Goal: Information Seeking & Learning: Learn about a topic

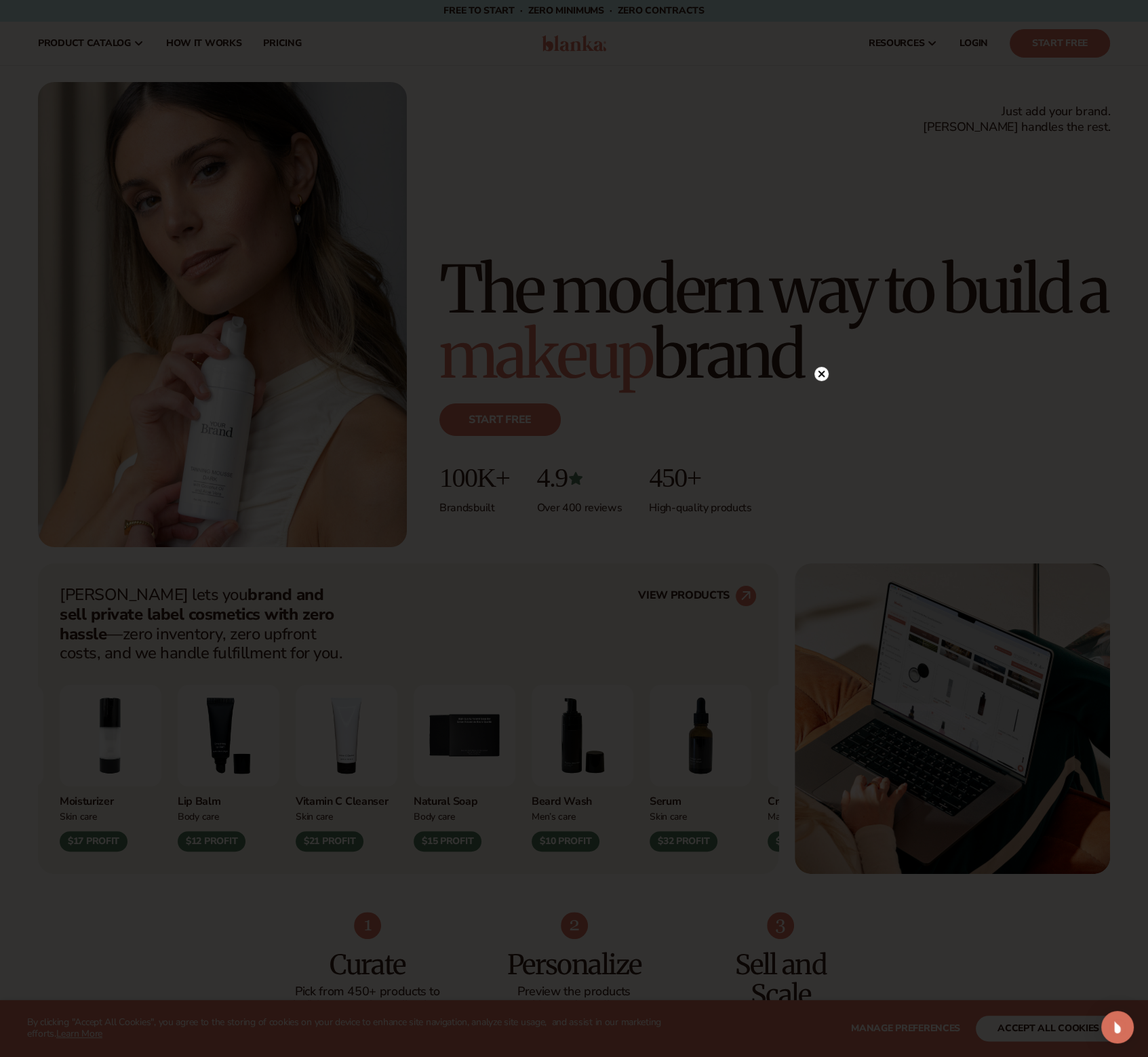
click at [822, 379] on circle at bounding box center [821, 374] width 15 height 15
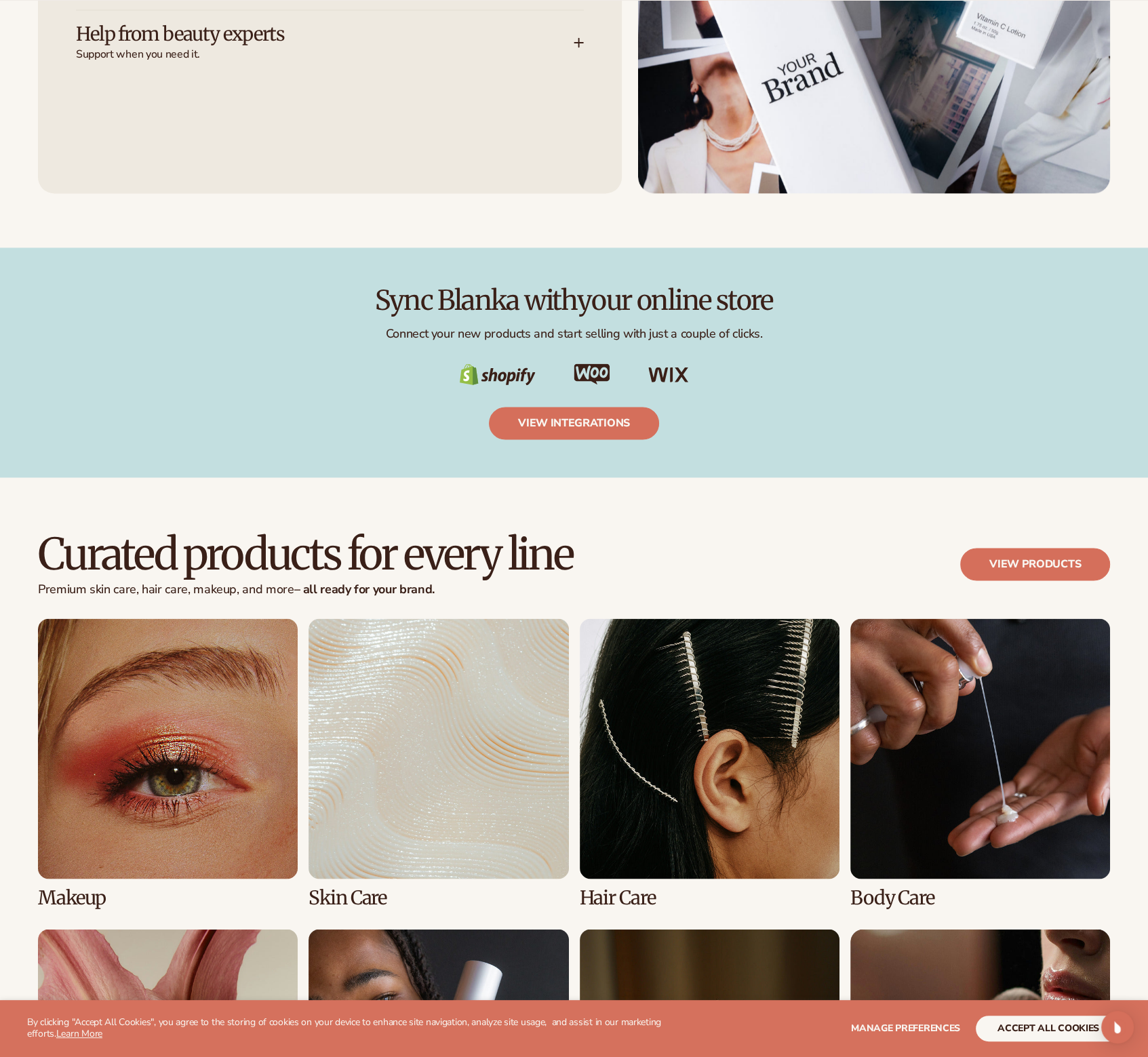
scroll to position [2170, 0]
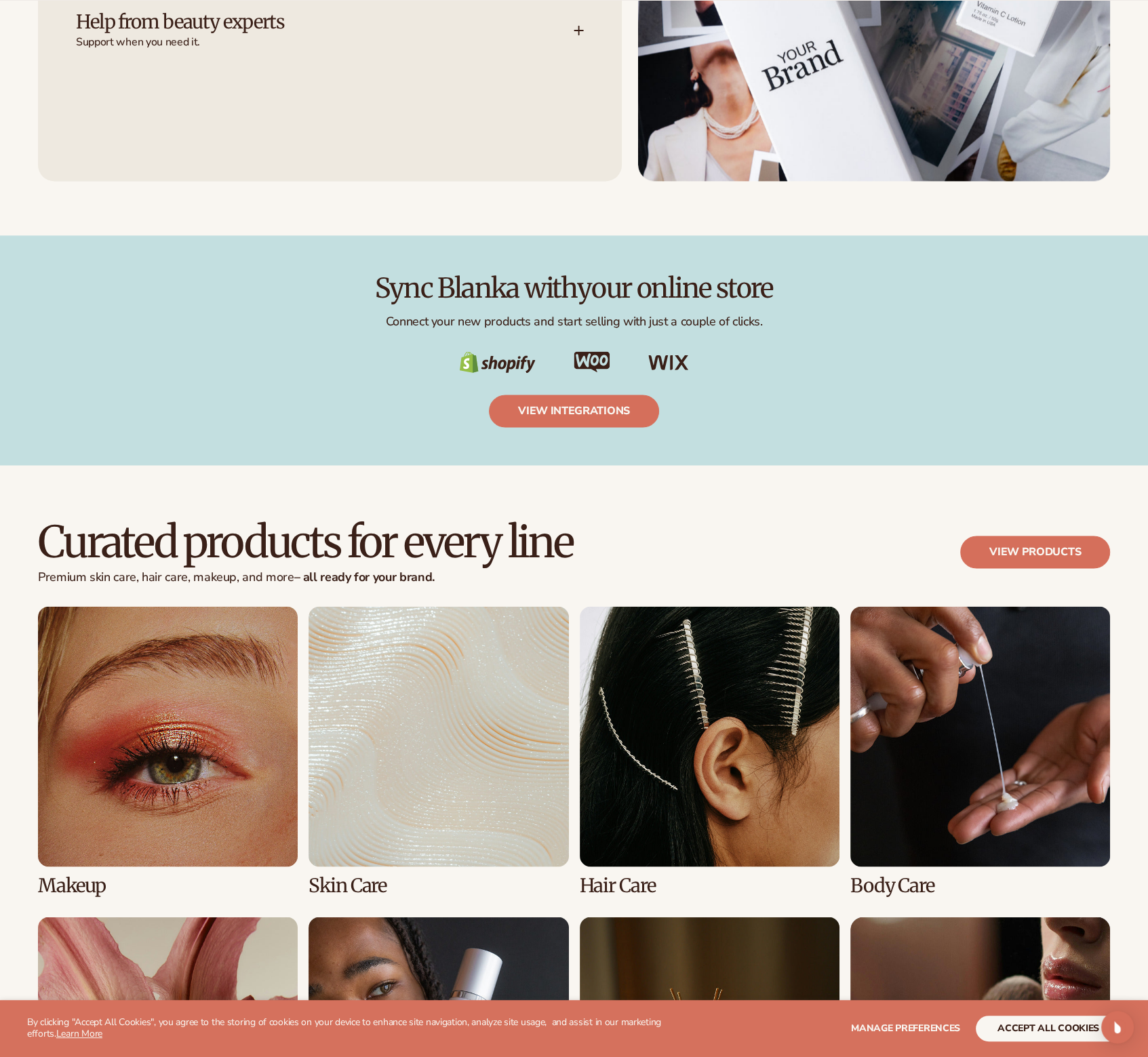
click at [205, 458] on div "Sync Blanka with your online store Connect your new products and start selling …" at bounding box center [574, 350] width 1148 height 230
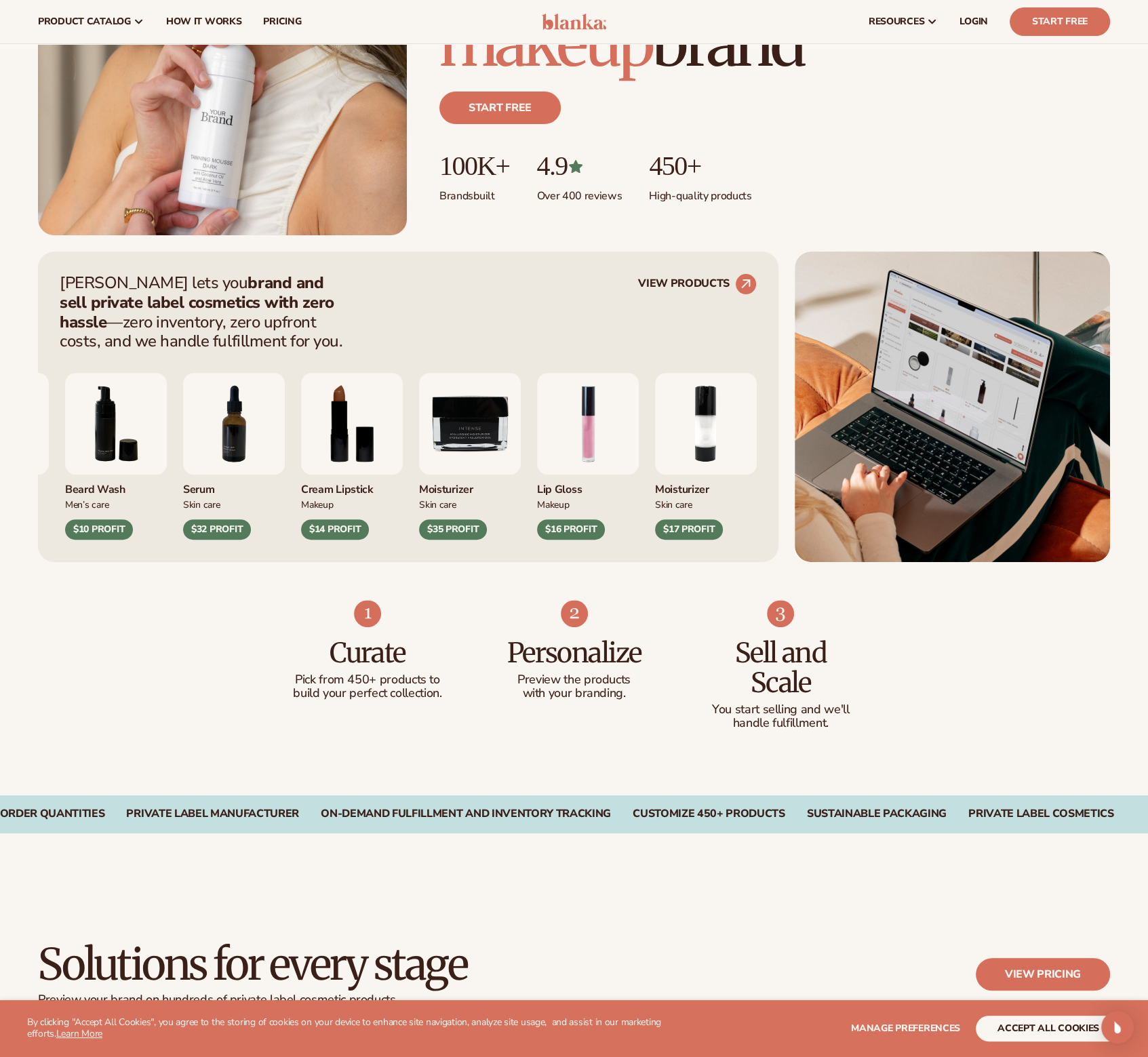
scroll to position [0, 0]
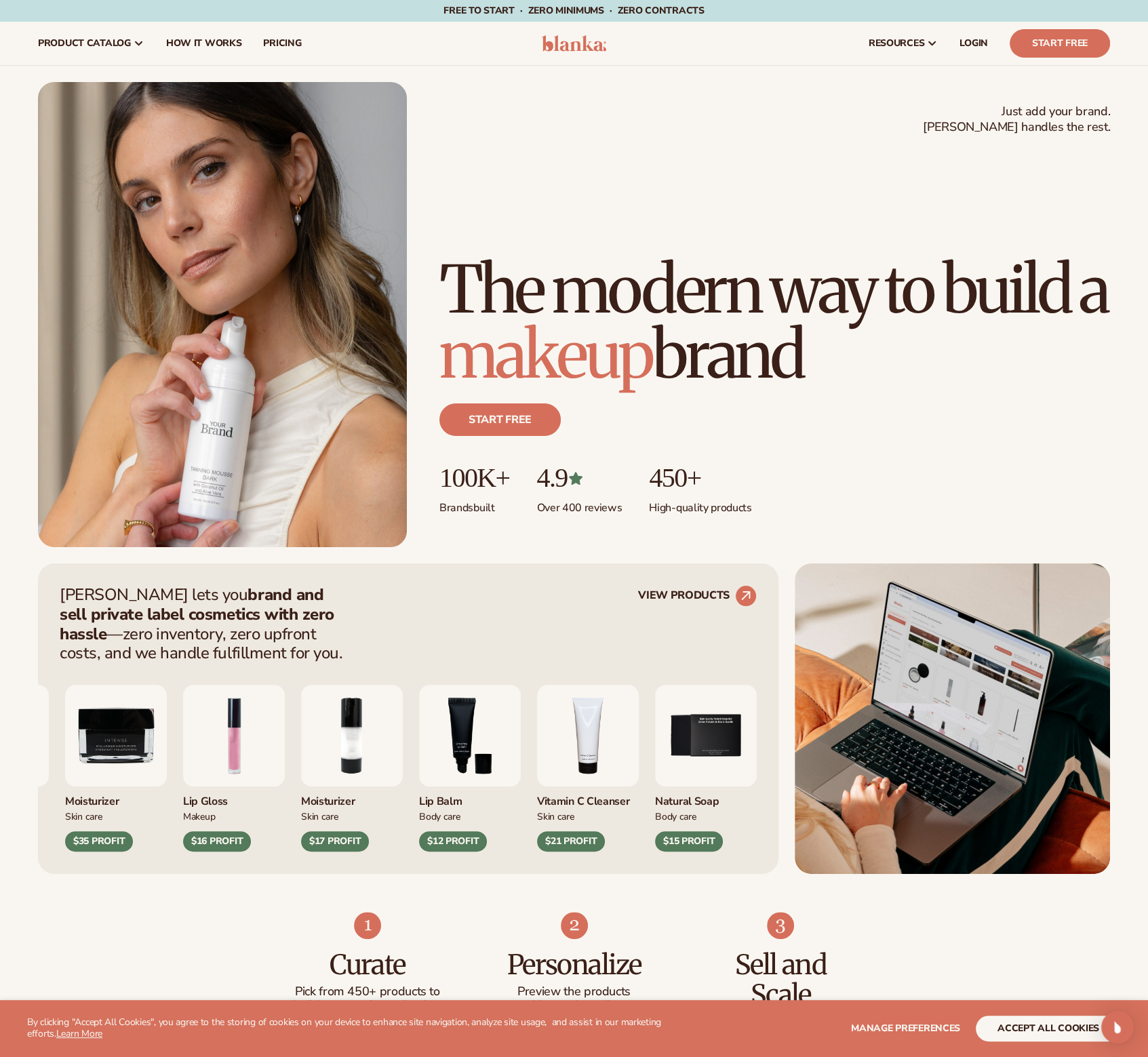
click at [502, 512] on p "Brands built" at bounding box center [474, 504] width 70 height 23
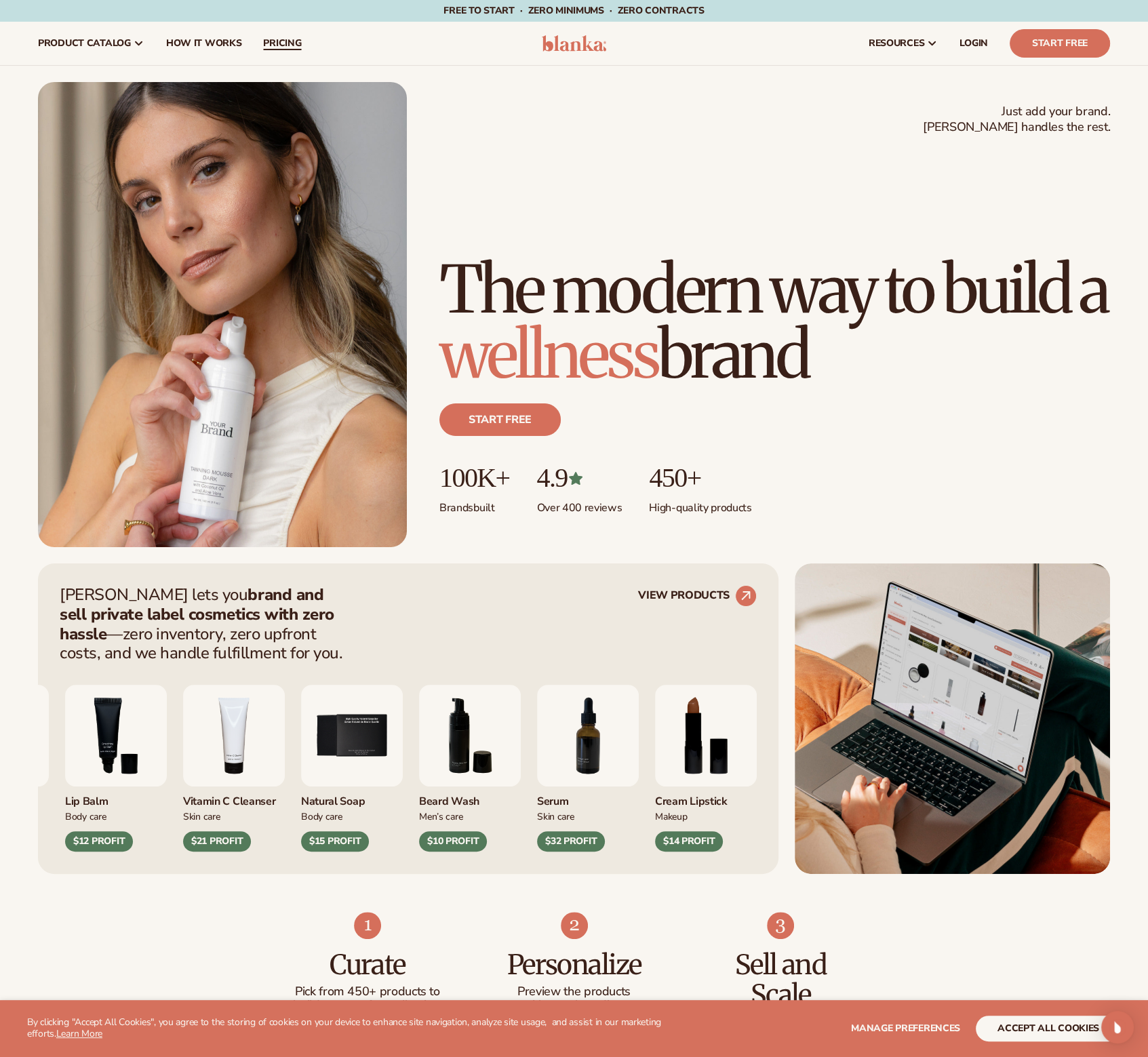
click at [278, 48] on span "pricing" at bounding box center [282, 43] width 38 height 11
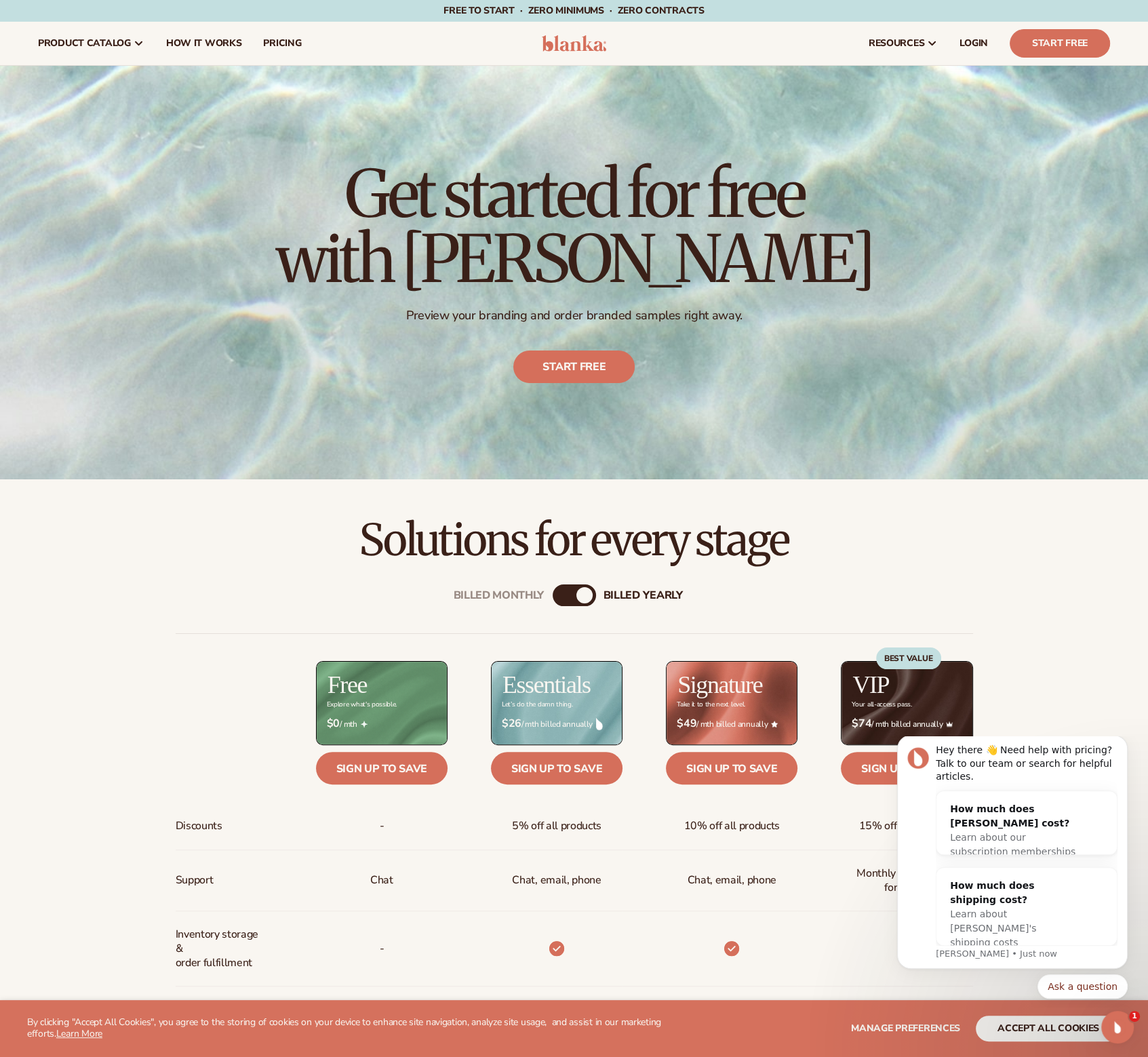
click at [227, 509] on div "Solutions for every stage" at bounding box center [574, 520] width 1148 height 83
click at [1110, 1024] on icon "Open Intercom Messenger" at bounding box center [1116, 1026] width 23 height 23
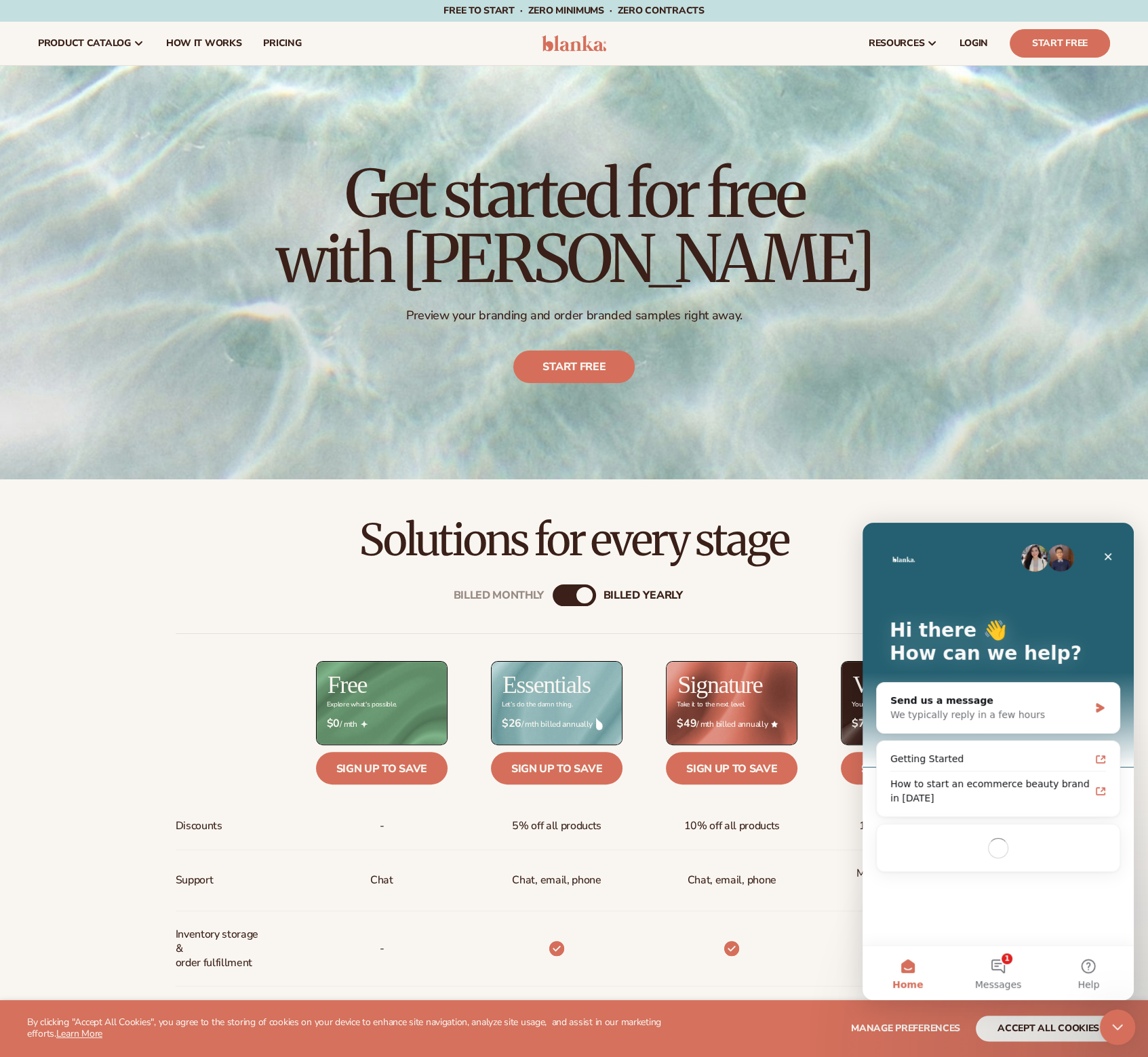
click at [1111, 1031] on icon "Close Intercom Messenger" at bounding box center [1115, 1025] width 16 height 16
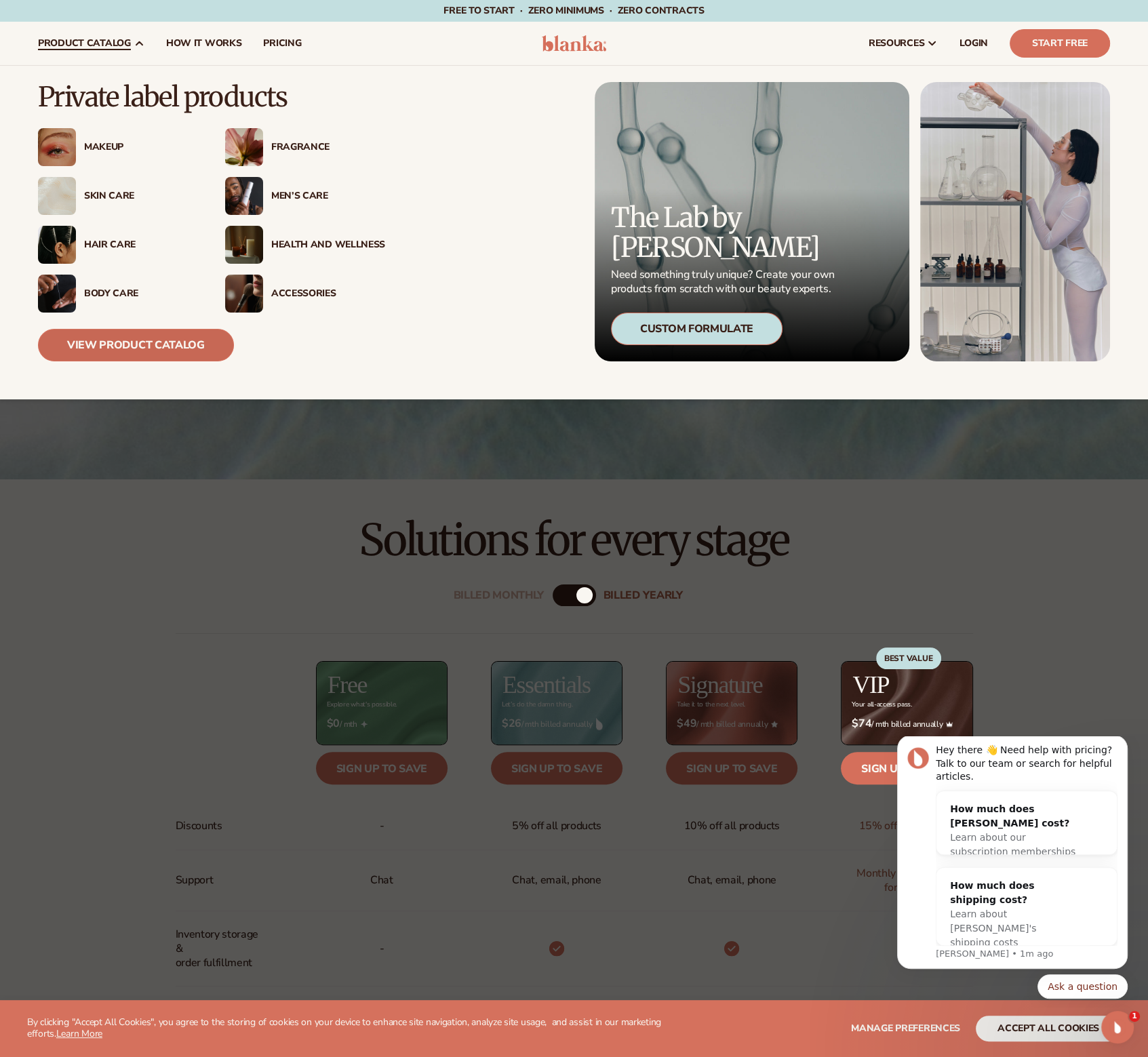
click at [165, 341] on link "View Product Catalog" at bounding box center [136, 345] width 196 height 32
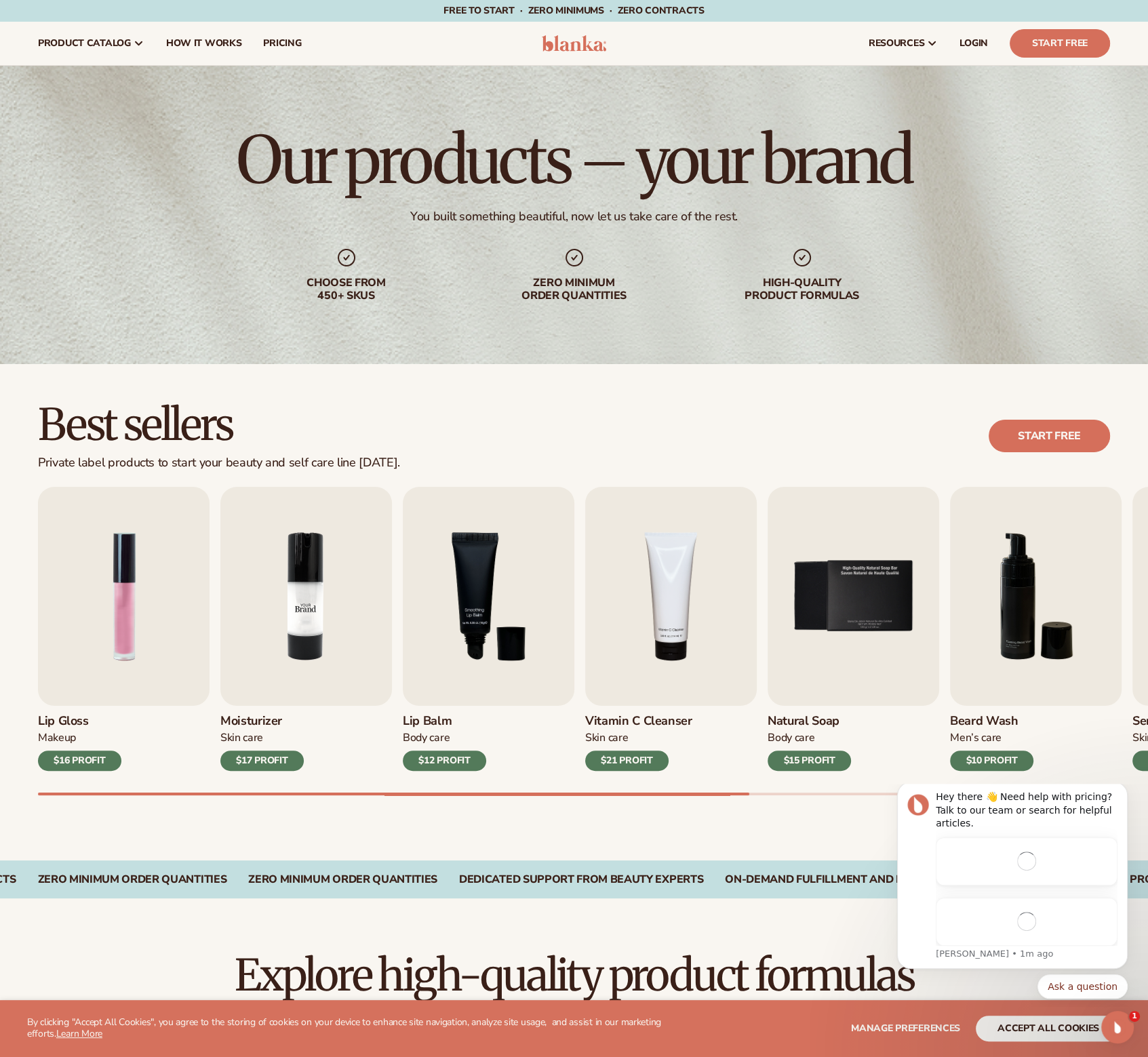
click at [316, 542] on img "2 / 9" at bounding box center [306, 596] width 172 height 219
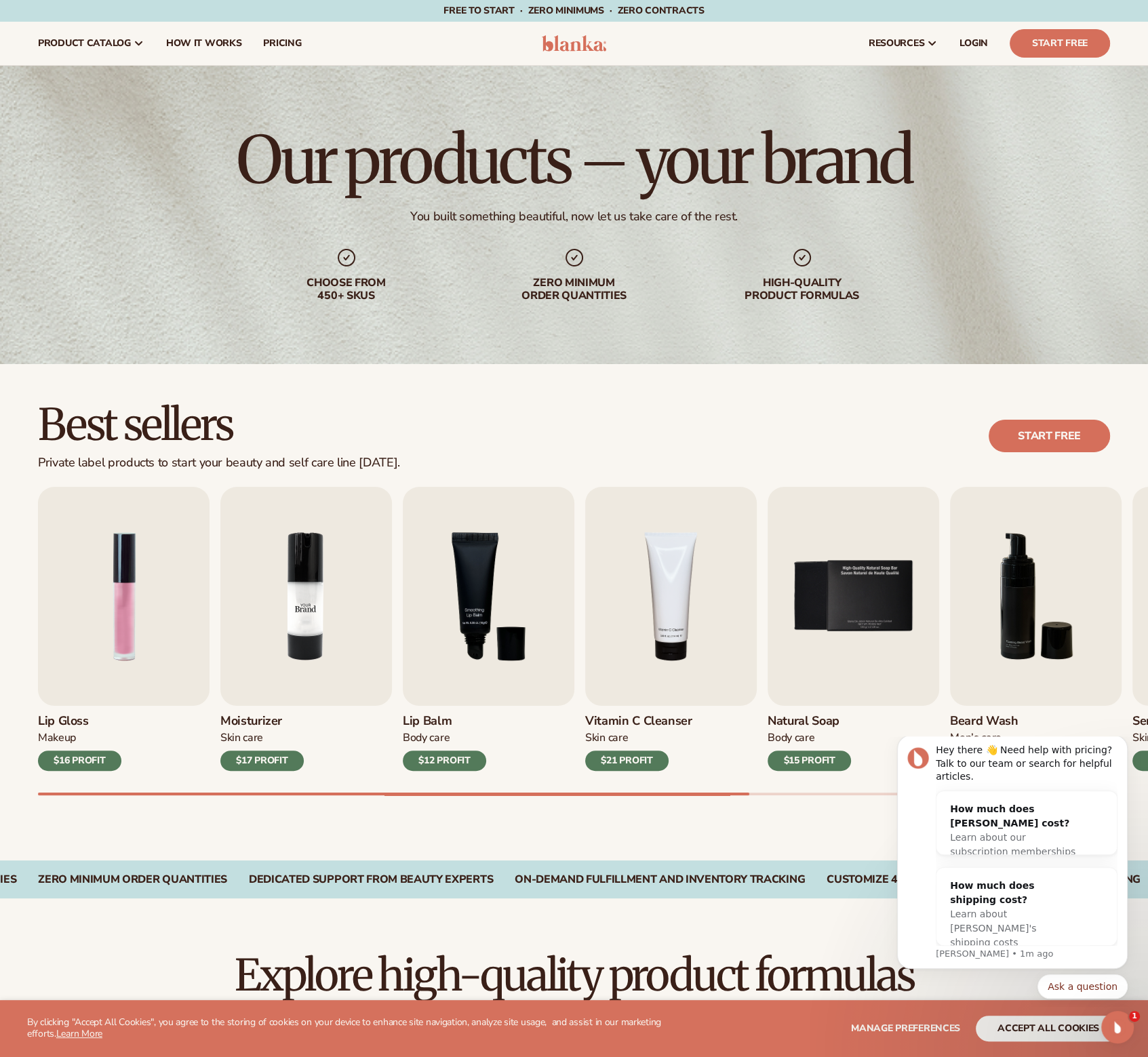
click at [301, 654] on img "2 / 9" at bounding box center [306, 596] width 172 height 219
click at [626, 567] on img "4 / 9" at bounding box center [671, 596] width 172 height 219
click at [640, 759] on div "$21 PROFIT" at bounding box center [626, 761] width 83 height 20
click at [880, 558] on img "5 / 9" at bounding box center [854, 596] width 172 height 219
click at [866, 639] on img "5 / 9" at bounding box center [854, 596] width 172 height 219
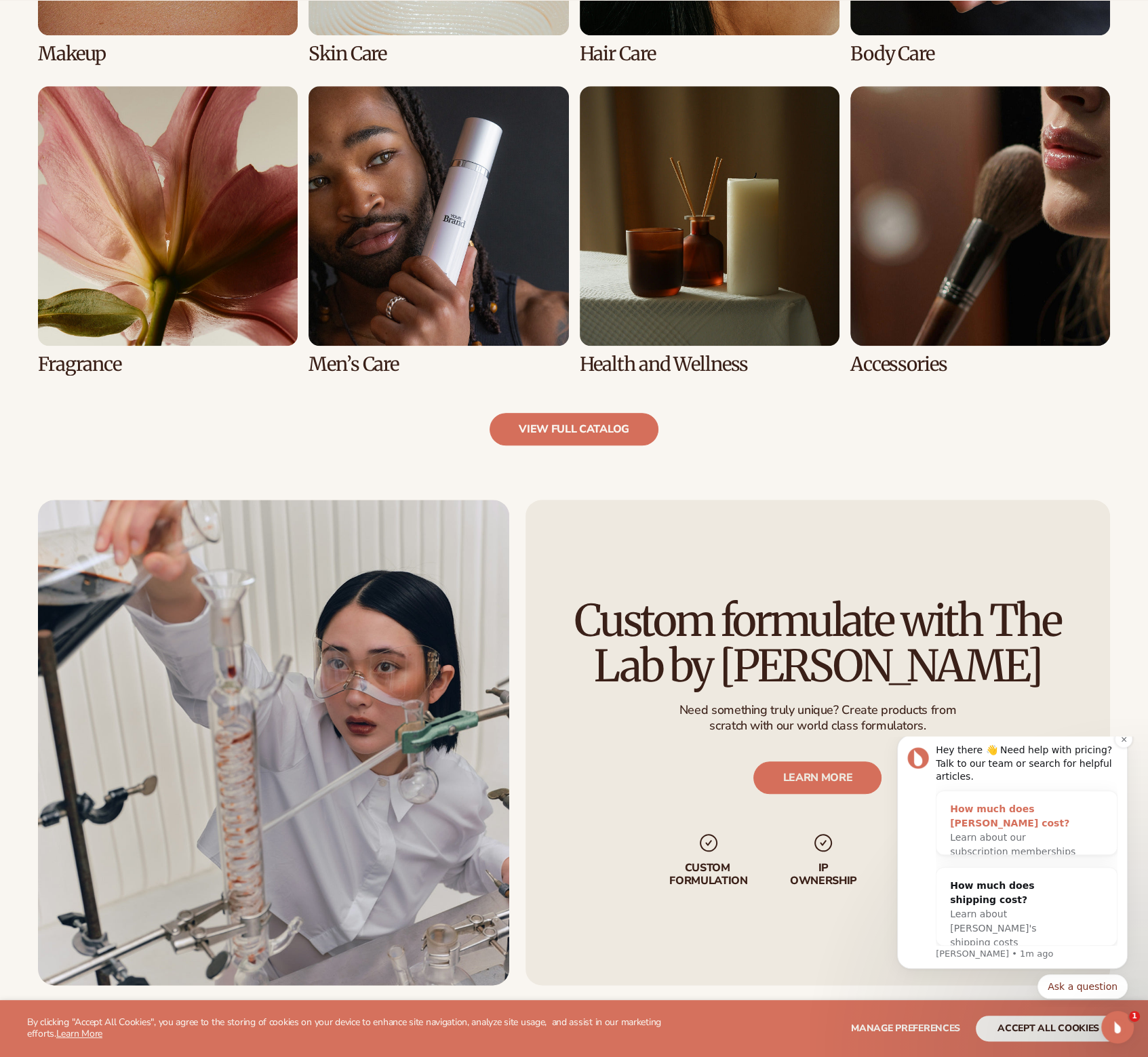
scroll to position [2103, 0]
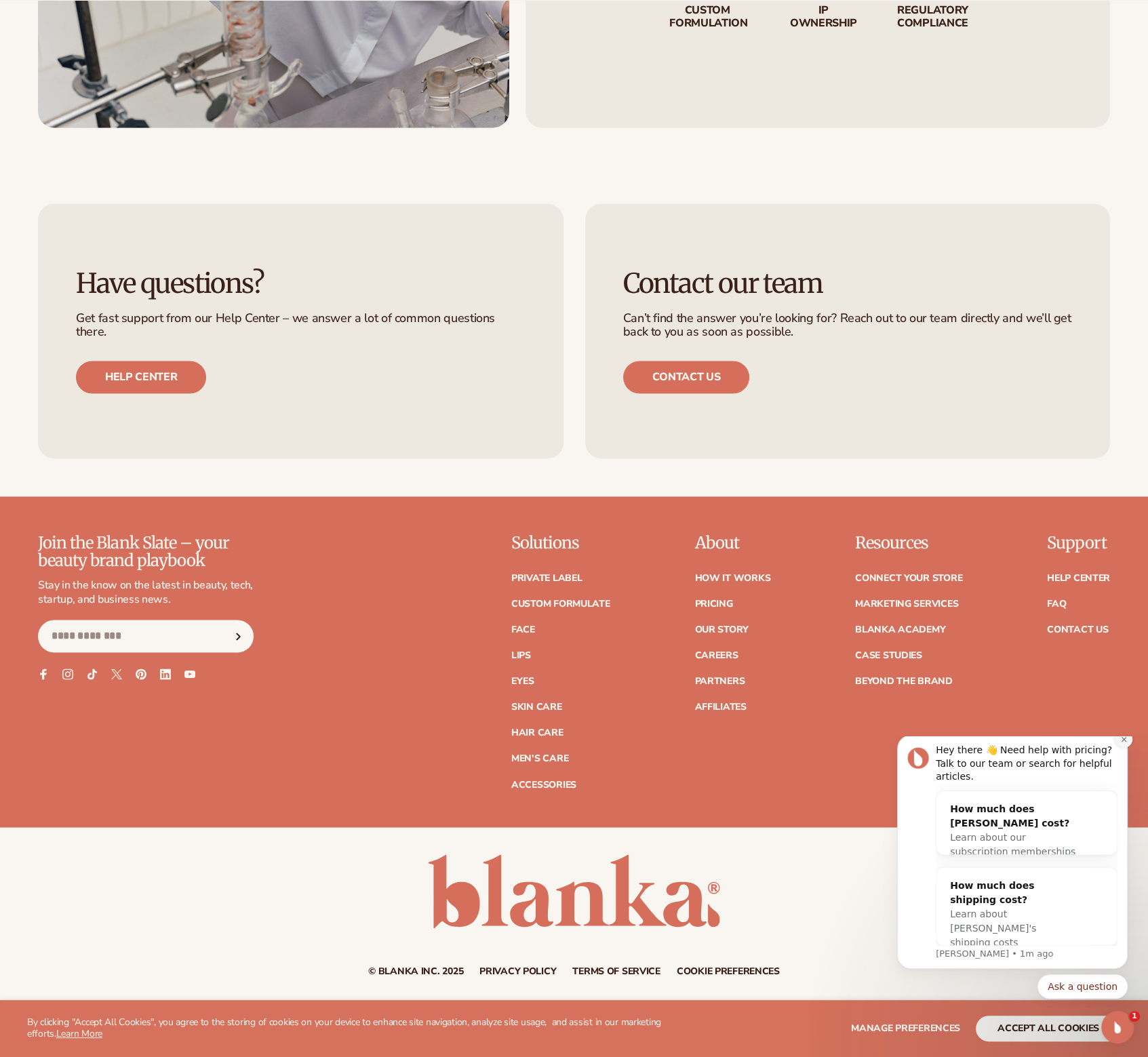
click at [1123, 743] on icon "Dismiss notification" at bounding box center [1123, 739] width 7 height 7
